Goal: Submit feedback/report problem

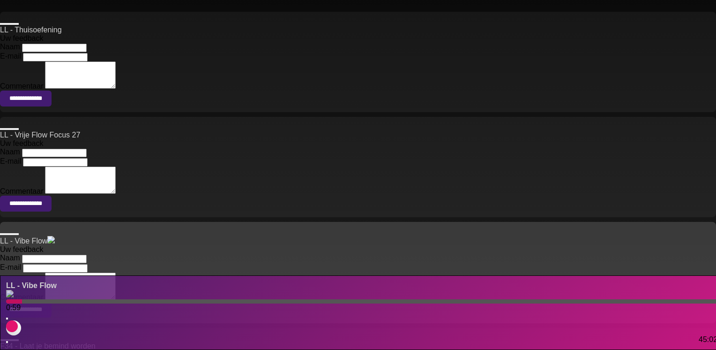
scroll to position [141, 0]
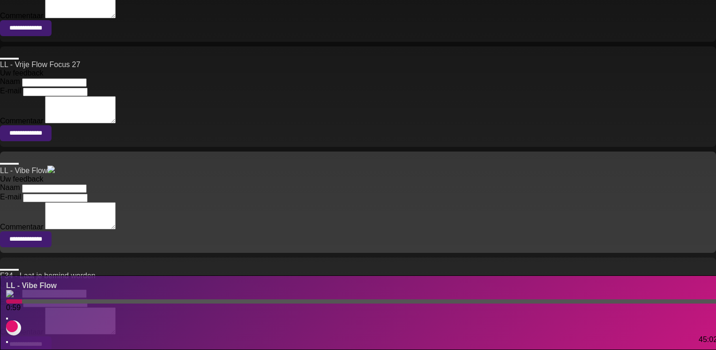
click at [13, 303] on span "0:59" at bounding box center [13, 307] width 15 height 8
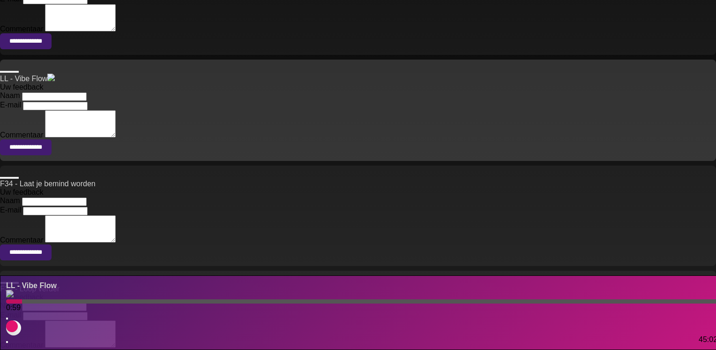
scroll to position [281, 0]
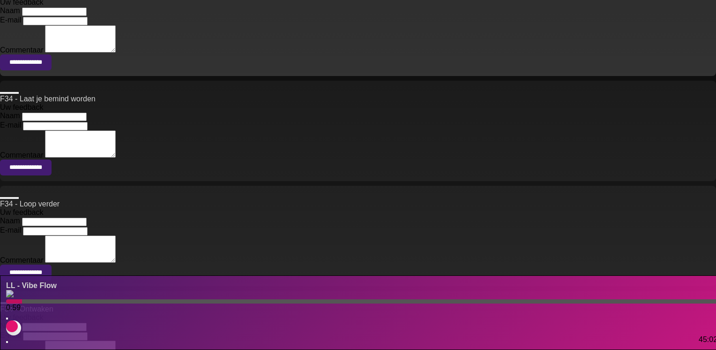
scroll to position [375, 0]
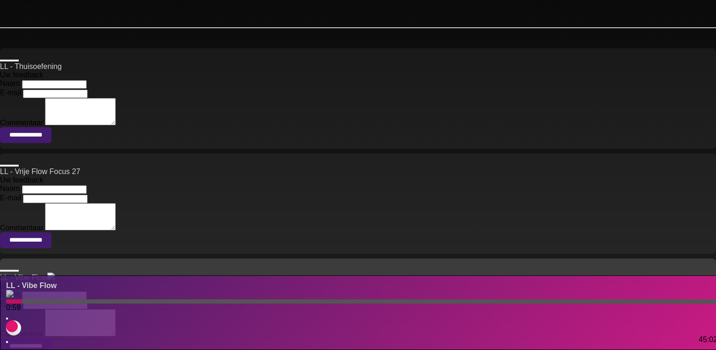
scroll to position [0, 0]
